Goal: Information Seeking & Learning: Understand process/instructions

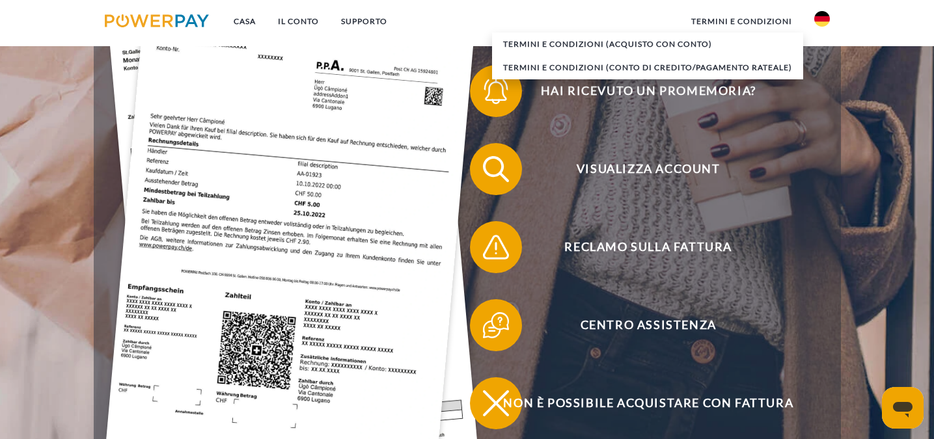
scroll to position [239, 0]
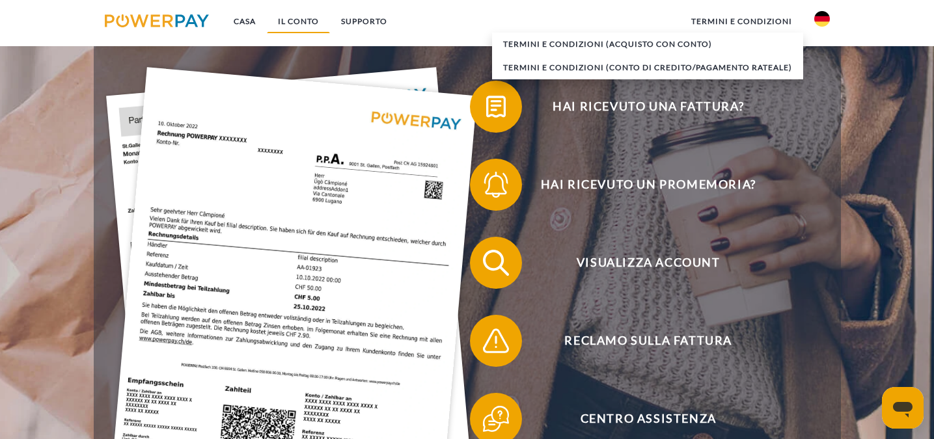
click at [301, 23] on font "IL CONTO" at bounding box center [298, 21] width 41 height 10
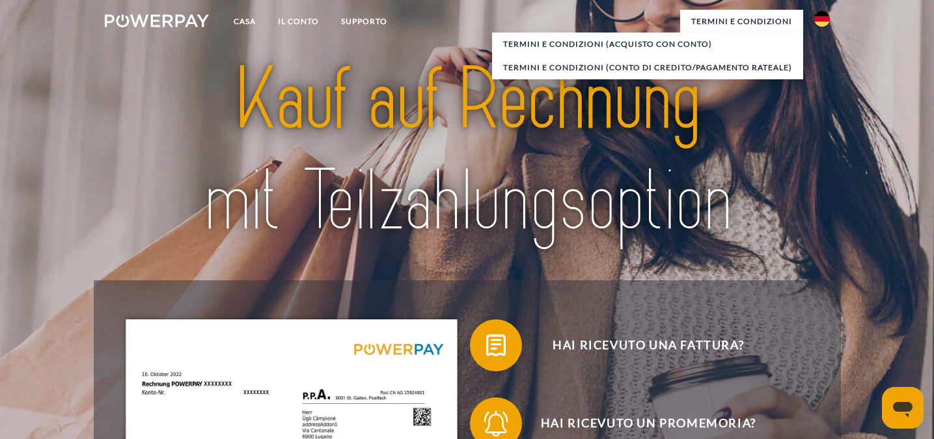
click at [826, 20] on img at bounding box center [823, 19] width 16 height 16
click at [242, 24] on font "Casa" at bounding box center [245, 21] width 22 height 10
click at [308, 23] on font "IL CONTO" at bounding box center [298, 21] width 41 height 10
click at [880, 163] on header "Casa IL CONTO SUPPORTO" at bounding box center [467, 444] width 934 height 888
click at [753, 23] on font "Termini e Condizioni" at bounding box center [741, 21] width 101 height 10
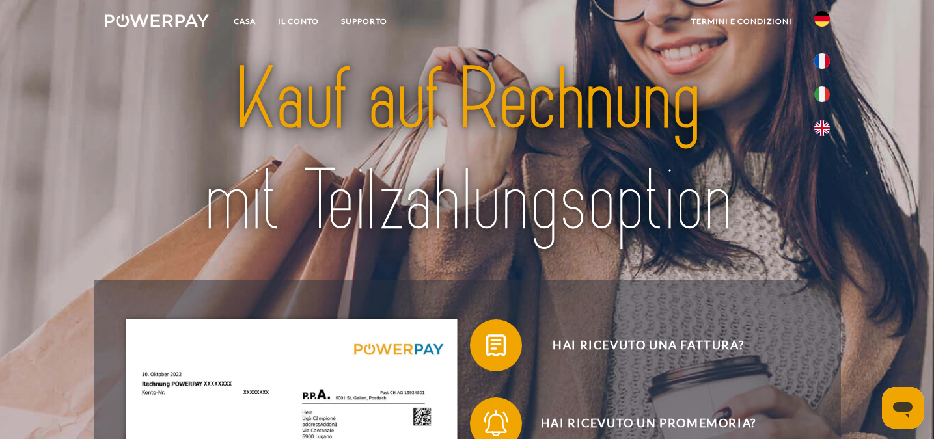
click at [156, 23] on img at bounding box center [157, 20] width 105 height 13
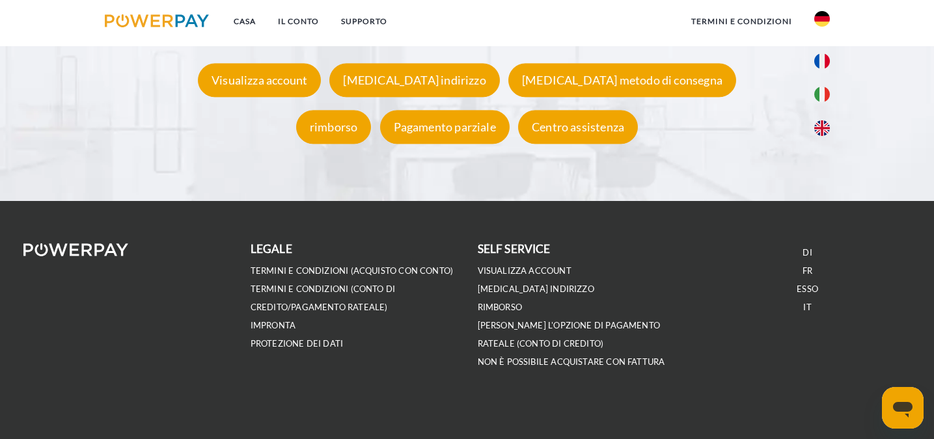
scroll to position [2492, 0]
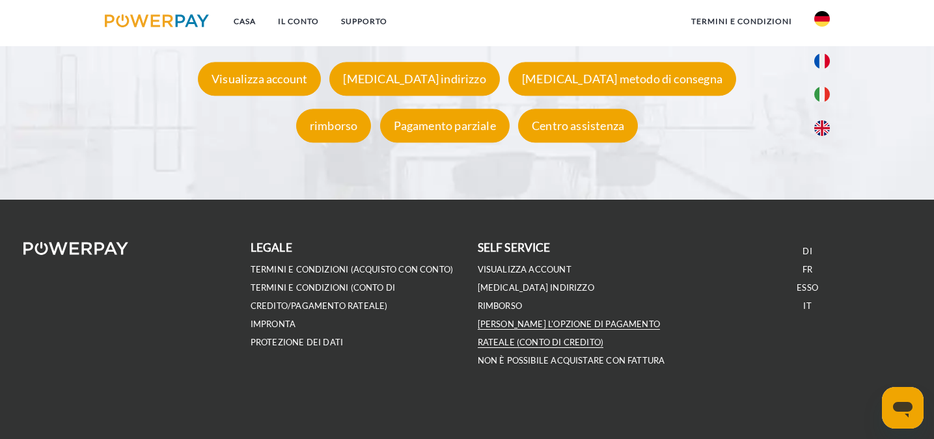
click at [560, 328] on font "[PERSON_NAME] l'opzione di pagamento rateale (conto di credito)" at bounding box center [569, 333] width 182 height 29
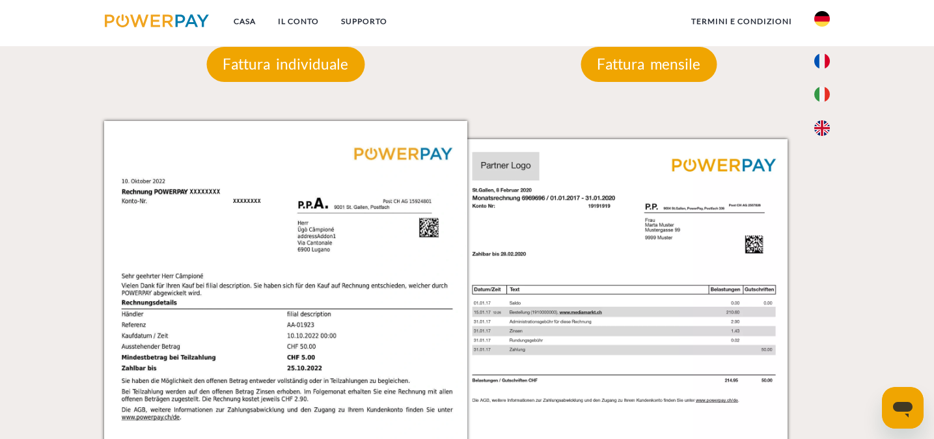
scroll to position [1171, 0]
